Goal: Task Accomplishment & Management: Use online tool/utility

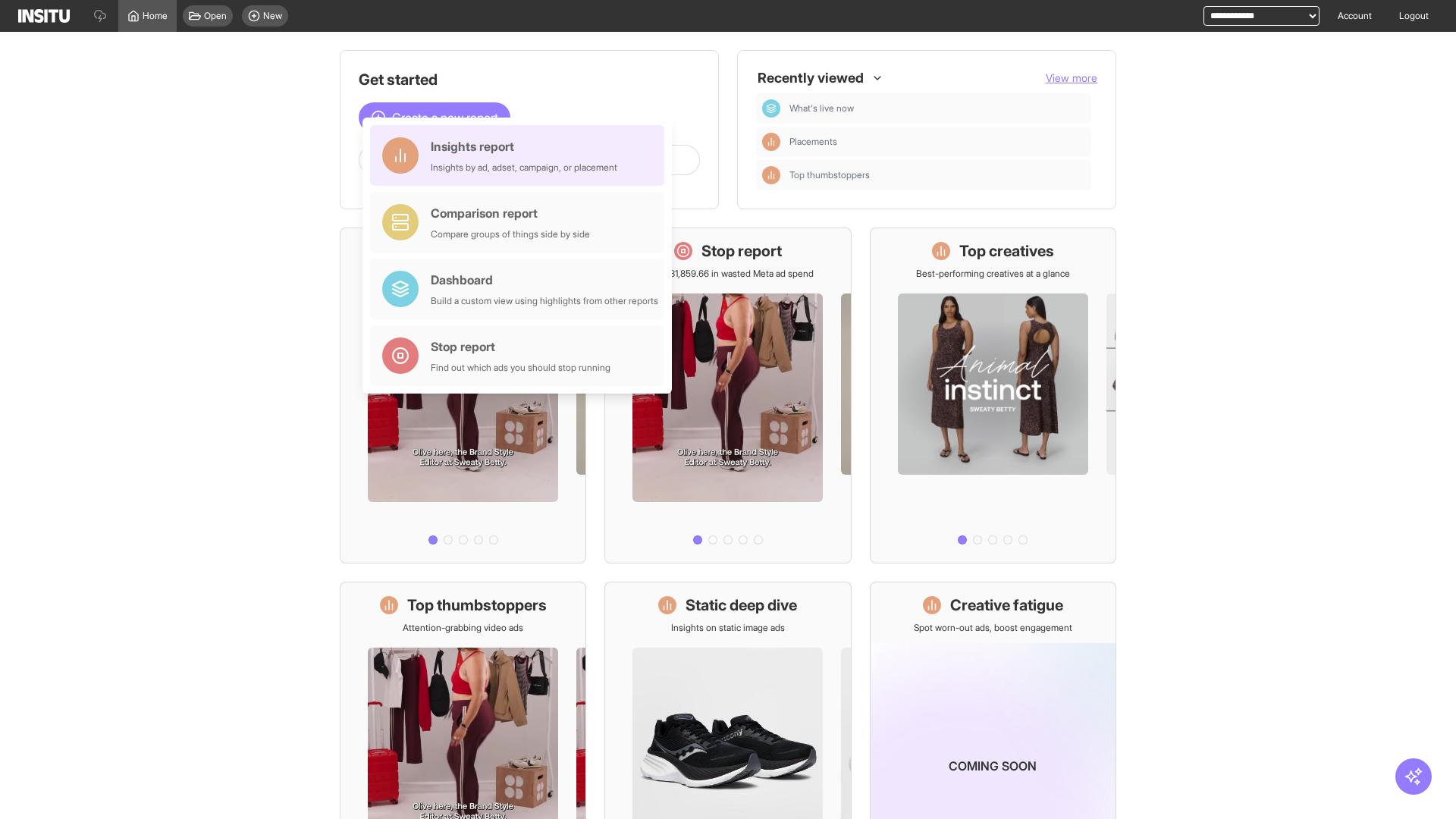
click at [522, 155] on div "Insights report Insights by ad, adset, campaign, or placement" at bounding box center [523, 156] width 186 height 37
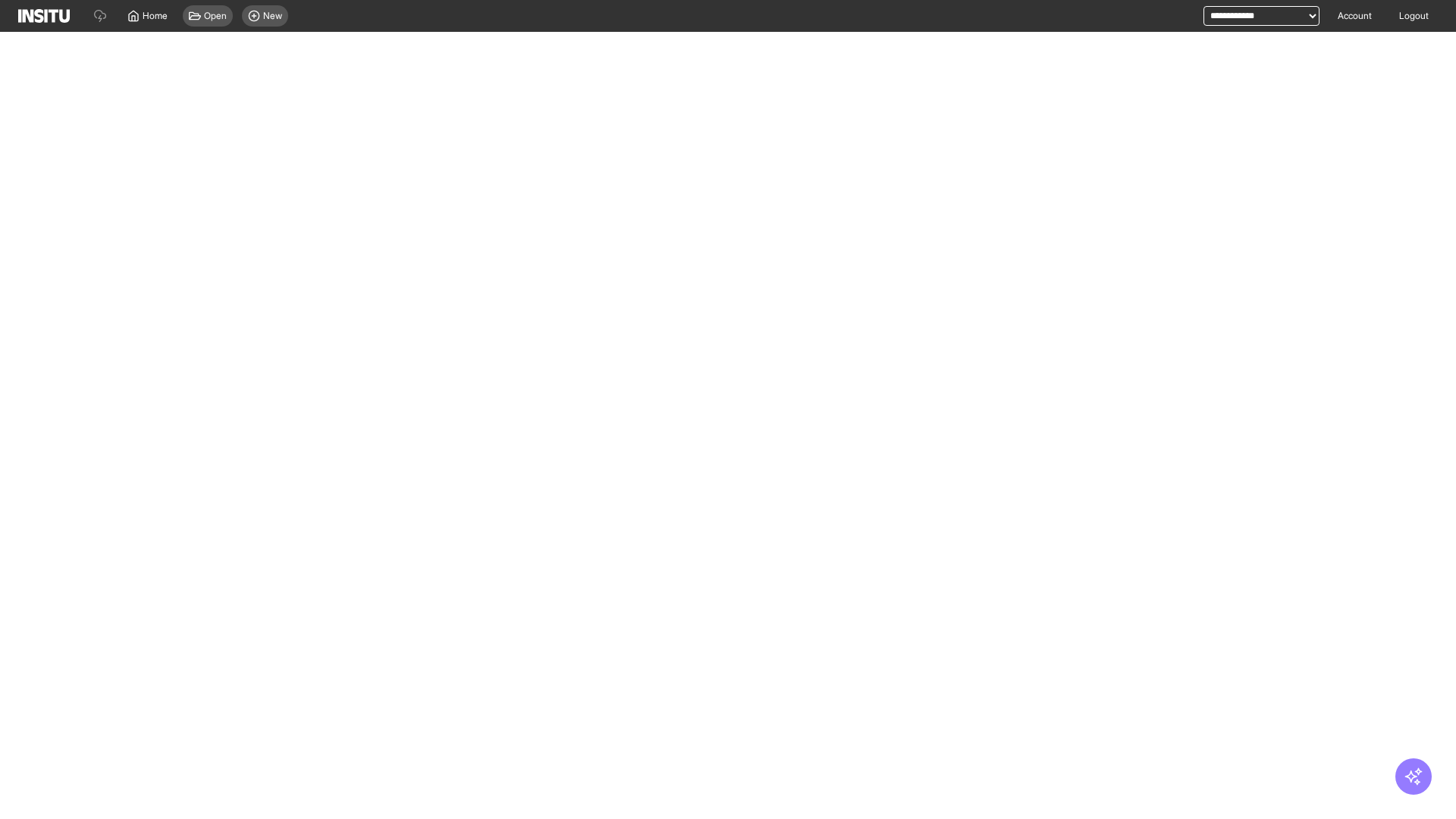
select select "**"
